Goal: Obtain resource: Obtain resource

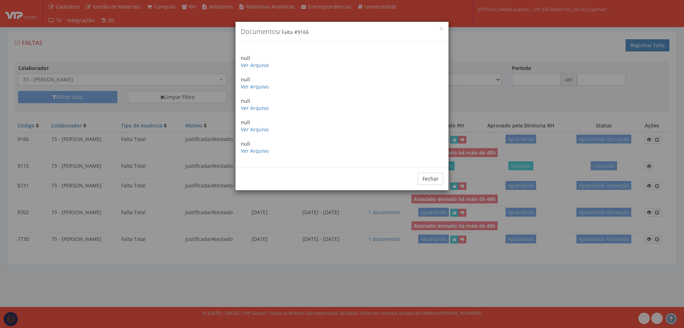
click at [440, 30] on h4 "Documentos / Falta # 9166" at bounding box center [342, 31] width 202 height 9
click at [442, 29] on button "×" at bounding box center [441, 28] width 3 height 3
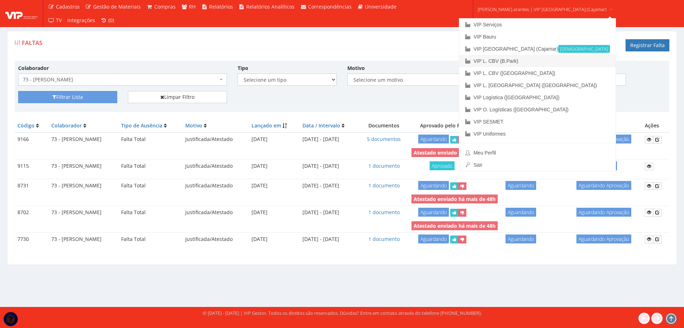
click at [509, 61] on link "VIP L. CBV (B.Park)" at bounding box center [537, 61] width 156 height 12
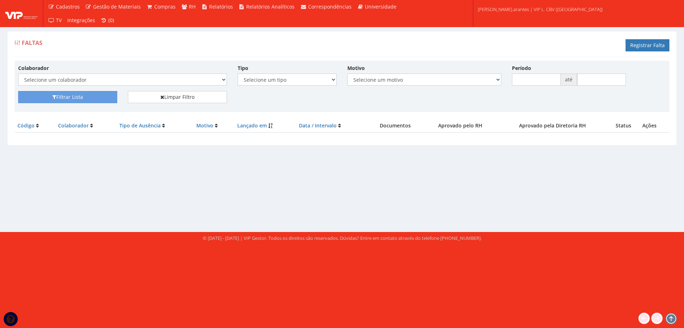
click at [59, 79] on select "Selecione um colaborador 50 - [PERSON_NAME] 94 - [PERSON_NAME] PIEDADE 67 - [PE…" at bounding box center [122, 79] width 209 height 12
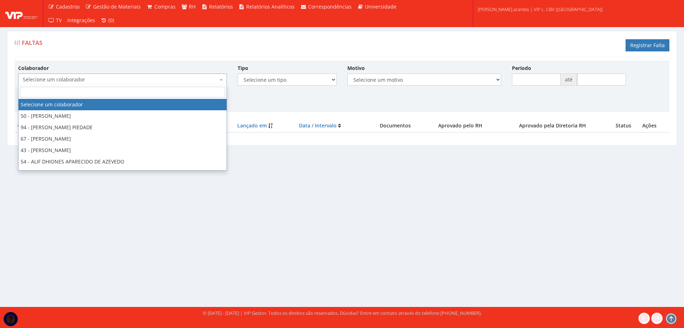
click at [72, 79] on span "Selecione um colaborador" at bounding box center [120, 79] width 195 height 7
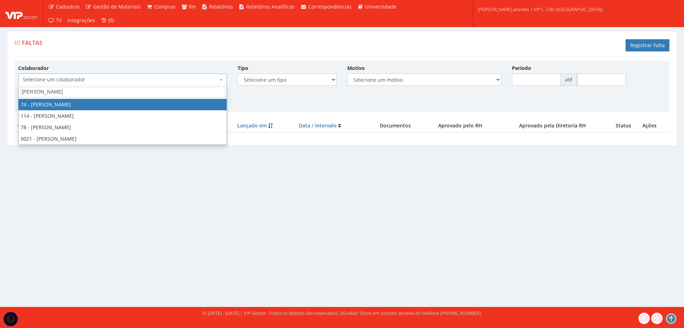
type input "dani"
select select "2157"
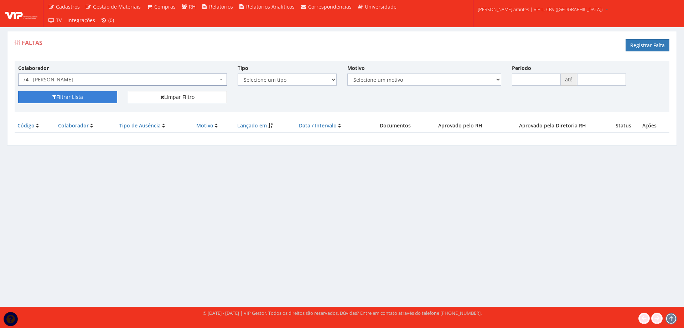
drag, startPoint x: 66, startPoint y: 97, endPoint x: 70, endPoint y: 96, distance: 4.4
click at [66, 97] on button "Filtrar Lista" at bounding box center [67, 97] width 99 height 12
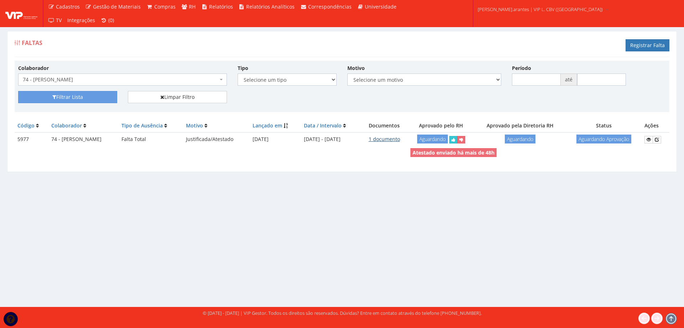
click at [394, 140] on link "1 documento" at bounding box center [384, 138] width 31 height 7
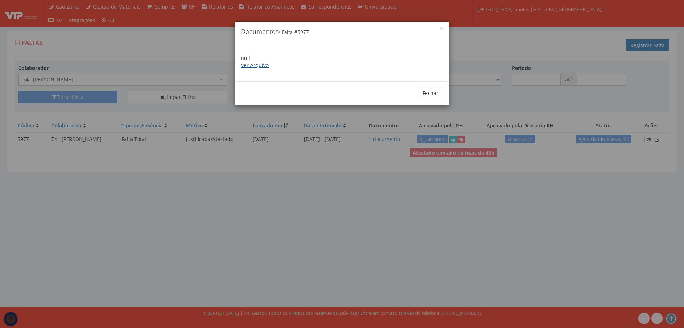
click at [248, 71] on div "null Ver Arquivo" at bounding box center [342, 61] width 213 height 39
click at [248, 65] on link "Ver Arquivo" at bounding box center [255, 65] width 28 height 7
drag, startPoint x: 432, startPoint y: 94, endPoint x: 407, endPoint y: 84, distance: 26.7
click at [431, 93] on button "Fechar" at bounding box center [430, 93] width 25 height 12
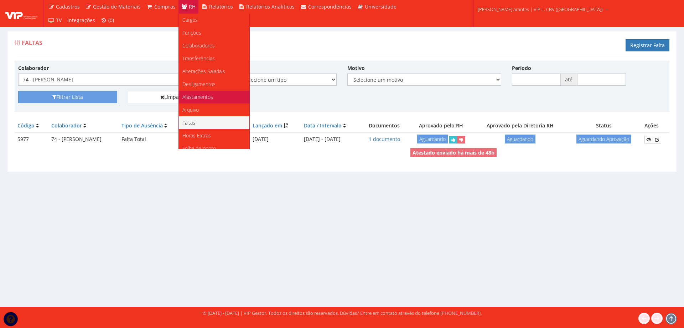
click at [190, 98] on span "Afastamentos" at bounding box center [198, 96] width 31 height 7
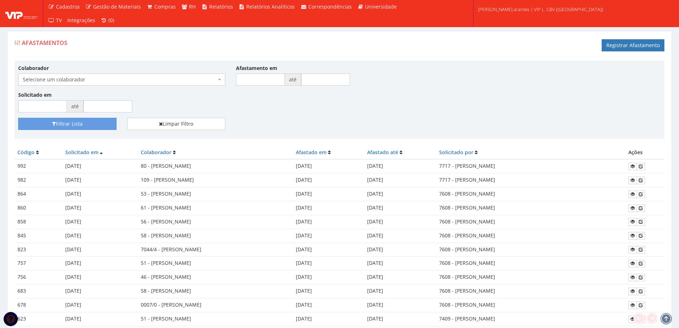
click at [73, 77] on span "Selecione um colaborador" at bounding box center [120, 79] width 194 height 7
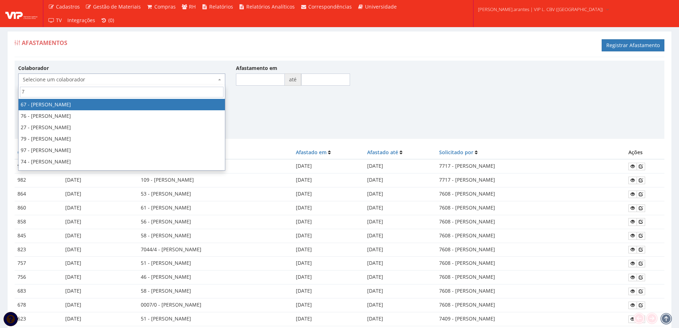
type input "74"
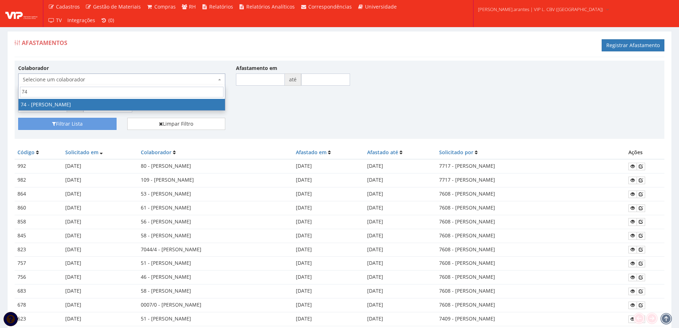
select select "2157"
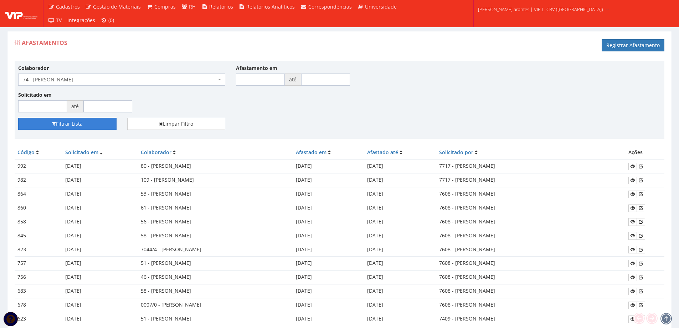
click at [78, 121] on button "Filtrar Lista" at bounding box center [67, 124] width 98 height 12
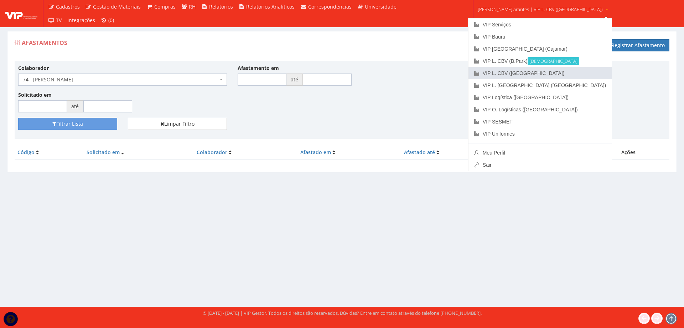
click at [502, 73] on link "VIP L. CBV ([GEOGRAPHIC_DATA])" at bounding box center [540, 73] width 143 height 12
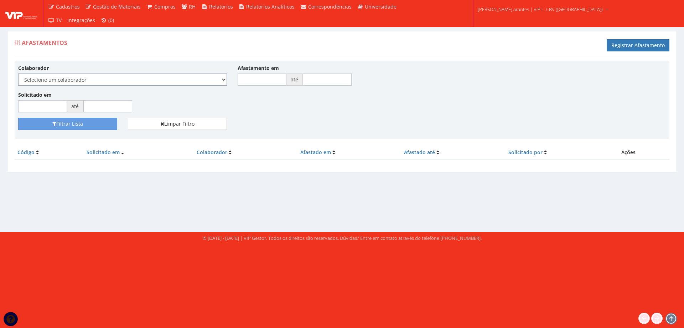
drag, startPoint x: 0, startPoint y: 0, endPoint x: 135, endPoint y: 74, distance: 153.6
click at [135, 74] on select "Selecione um colaborador 59 - ADRIANA PIRES PINTO PIEDADE 49 - ALINE DUARTE DO …" at bounding box center [122, 79] width 209 height 12
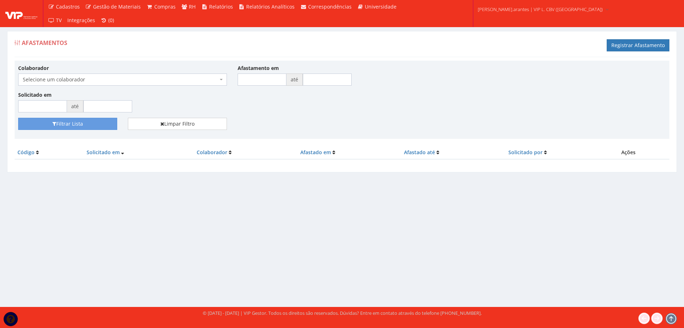
select select "2279"
click at [18, 73] on select "Selecione um colaborador 59 - ADRIANA PIRES PINTO PIEDADE 49 - ALINE DUARTE DO …" at bounding box center [18, 73] width 0 height 0
click at [77, 123] on button "Filtrar Lista" at bounding box center [67, 124] width 99 height 12
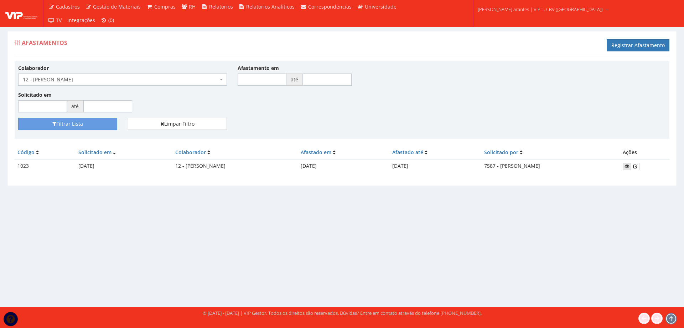
click at [630, 167] on icon at bounding box center [627, 166] width 4 height 5
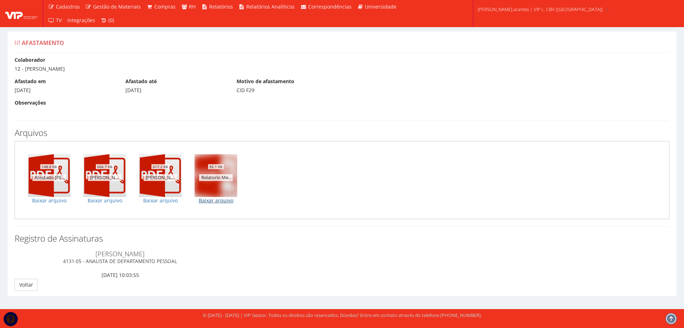
click at [223, 201] on link "Baixar arquivo" at bounding box center [216, 200] width 43 height 7
click at [26, 288] on link "Voltar" at bounding box center [26, 284] width 23 height 12
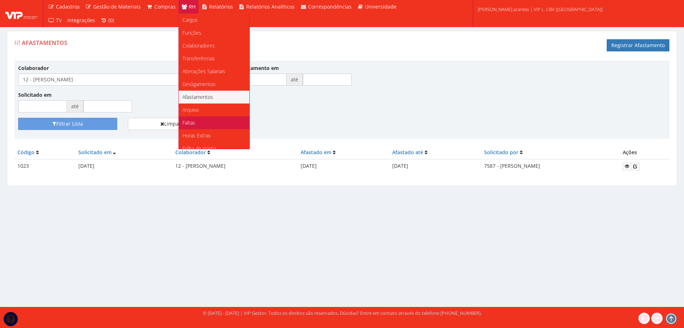
drag, startPoint x: 190, startPoint y: 121, endPoint x: 178, endPoint y: 125, distance: 12.6
click at [189, 121] on span "Faltas" at bounding box center [189, 122] width 13 height 7
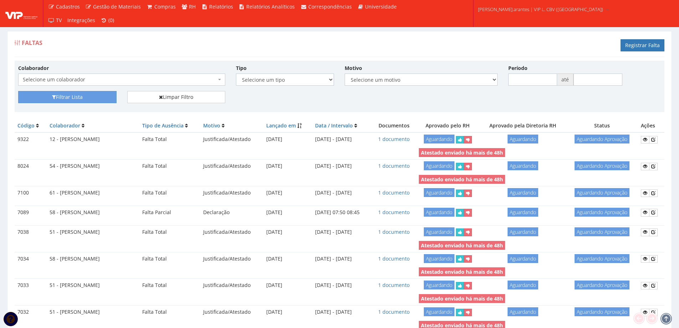
click at [74, 77] on span "Selecione um colaborador" at bounding box center [120, 79] width 194 height 7
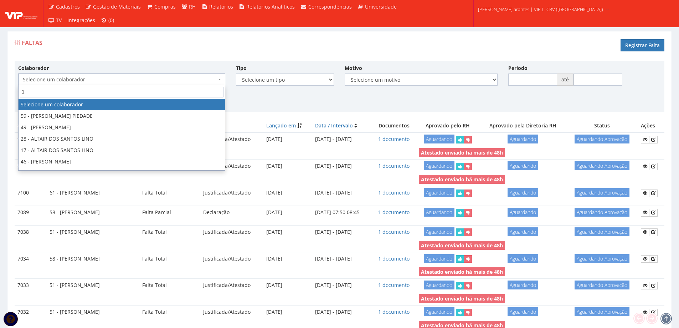
type input "12"
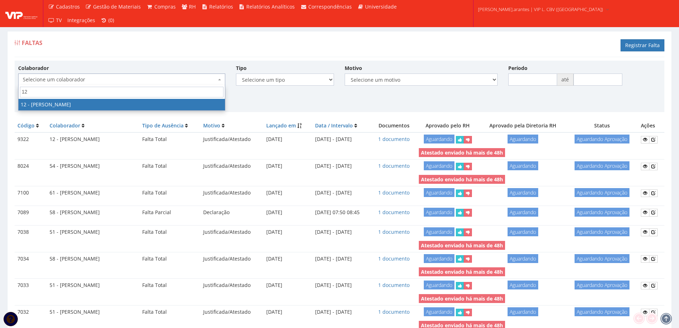
select select "2279"
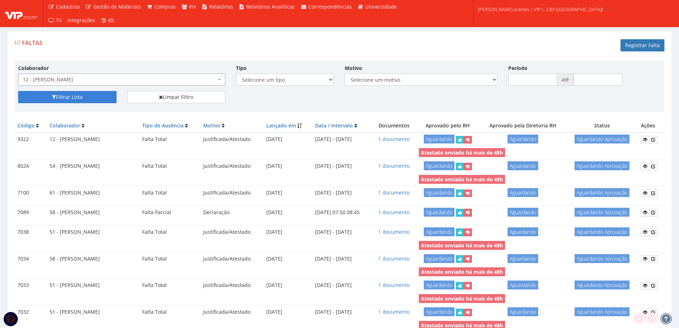
click at [79, 94] on button "Filtrar Lista" at bounding box center [67, 97] width 98 height 12
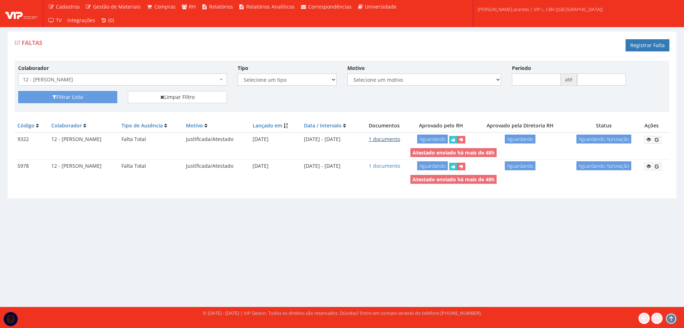
click at [396, 140] on link "1 documento" at bounding box center [384, 138] width 31 height 7
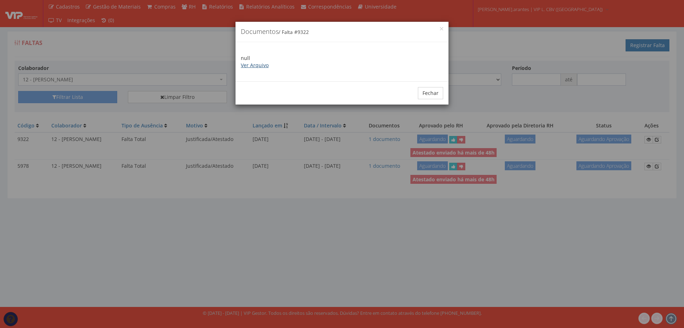
click at [250, 66] on link "Ver Arquivo" at bounding box center [255, 65] width 28 height 7
drag, startPoint x: 427, startPoint y: 95, endPoint x: 423, endPoint y: 100, distance: 5.9
click at [427, 96] on button "Fechar" at bounding box center [430, 93] width 25 height 12
